Goal: Transaction & Acquisition: Purchase product/service

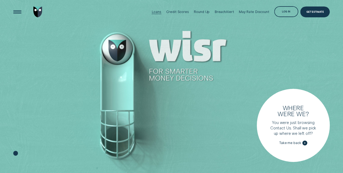
click at [158, 10] on div "Loans" at bounding box center [155, 12] width 9 height 4
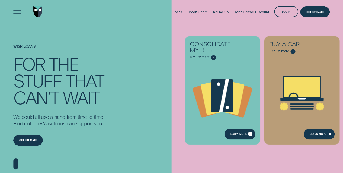
click at [236, 135] on div "Learn more" at bounding box center [238, 135] width 17 height 2
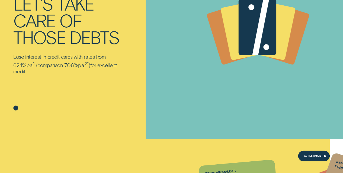
scroll to position [85, 0]
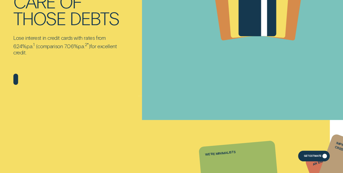
click at [304, 156] on div "Get Estimate" at bounding box center [312, 156] width 17 height 2
